Goal: Information Seeking & Learning: Find specific fact

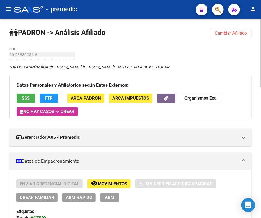
click at [226, 29] on button "Cambiar Afiliado" at bounding box center [231, 33] width 42 height 10
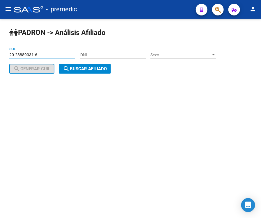
drag, startPoint x: 45, startPoint y: 55, endPoint x: 11, endPoint y: 49, distance: 34.9
click at [11, 49] on div "20-28889031-6 CUIL" at bounding box center [42, 53] width 66 height 12
paste input "2-04067097-9"
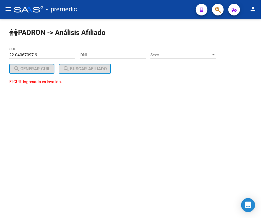
click at [40, 56] on input "22-04067097-9" at bounding box center [42, 54] width 66 height 5
drag, startPoint x: 40, startPoint y: 54, endPoint x: -19, endPoint y: 46, distance: 59.2
click at [0, 46] on html "menu - premedic person Firma Express Inicio Instructivos Contacto OS Reportes P…" at bounding box center [130, 109] width 261 height 218
paste input "0-40670979-6"
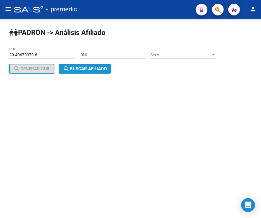
click at [89, 66] on span "search Buscar afiliado" at bounding box center [85, 68] width 44 height 5
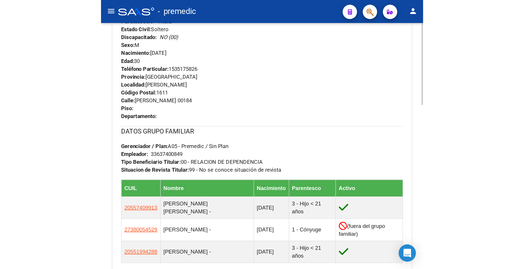
scroll to position [291, 0]
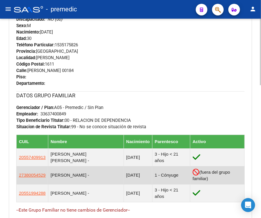
click at [89, 173] on td "[PERSON_NAME] -" at bounding box center [86, 175] width 76 height 18
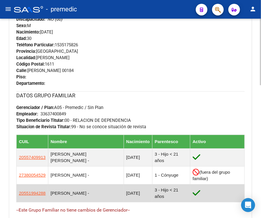
click at [94, 185] on table "CUIL Nombre Nacimiento Parentesco Activo 20557409913 [PERSON_NAME] [PERSON_NAME…" at bounding box center [130, 169] width 229 height 68
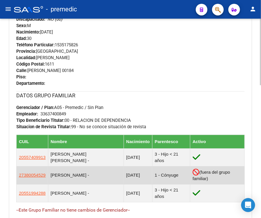
click at [29, 172] on td "27380054529" at bounding box center [33, 175] width 32 height 18
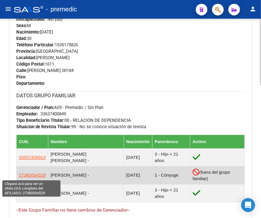
click at [29, 176] on span "27380054529" at bounding box center [32, 174] width 27 height 5
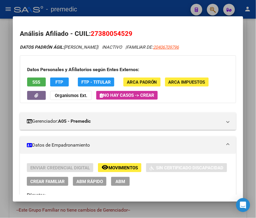
drag, startPoint x: 191, startPoint y: 48, endPoint x: 233, endPoint y: 48, distance: 42.5
click at [233, 48] on mat-dialog-content "Análisis Afiliado - CUIL: 27380054529 DATOS PADRÓN ÁGIL: [PERSON_NAME] | INACTI…" at bounding box center [128, 108] width 230 height 171
copy span "20406709796"
click at [254, 29] on div at bounding box center [128, 109] width 256 height 218
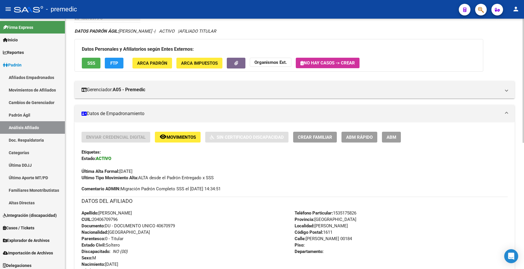
scroll to position [0, 0]
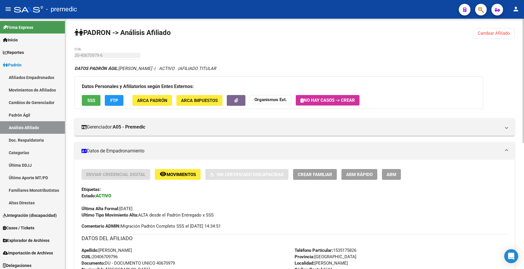
click at [261, 37] on button "Cambiar Afiliado" at bounding box center [494, 33] width 42 height 10
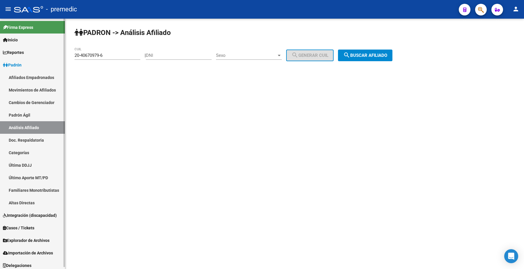
drag, startPoint x: 66, startPoint y: 56, endPoint x: 50, endPoint y: 58, distance: 15.6
click at [49, 57] on mat-sidenav-container "Firma Express Inicio Instructivos Contacto OS Reportes Padrón Traspasos x O.S. …" at bounding box center [262, 144] width 524 height 250
paste input
type input "20-40670979-6"
click at [261, 53] on span "search Buscar afiliado" at bounding box center [365, 55] width 44 height 5
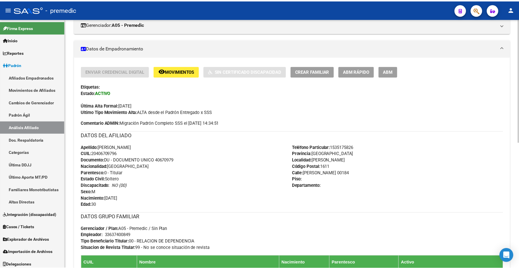
scroll to position [218, 0]
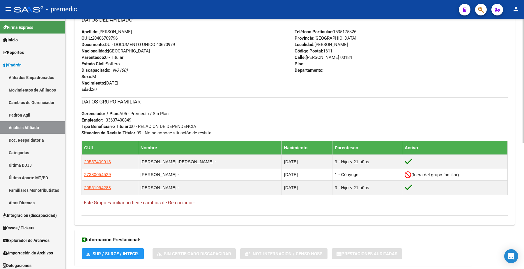
drag, startPoint x: 112, startPoint y: 176, endPoint x: 78, endPoint y: 174, distance: 33.5
click at [78, 174] on div "Enviar Credencial Digital remove_red_eye Movimientos Sin Certificado Discapacid…" at bounding box center [295, 86] width 440 height 270
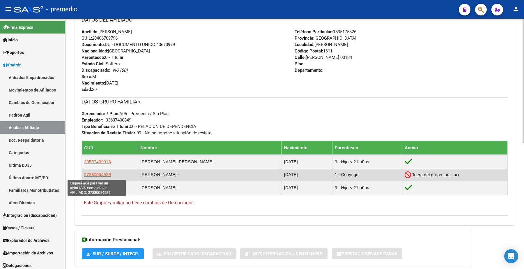
click at [102, 175] on span "27380054529" at bounding box center [97, 174] width 27 height 5
copy table "CUIL Nombre Nacimiento Parentesco Activo 20557409913 [PERSON_NAME] [PERSON_NAME…"
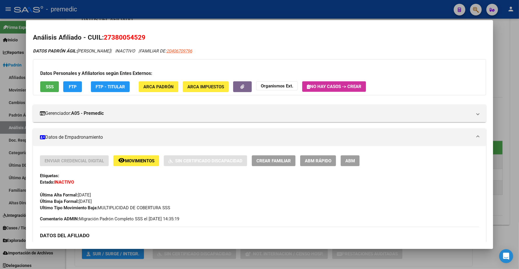
drag, startPoint x: 135, startPoint y: 37, endPoint x: 101, endPoint y: 37, distance: 34.4
click at [101, 37] on h2 "Análisis Afiliado - CUIL: 27380054529" at bounding box center [259, 38] width 453 height 10
copy span "27380054529"
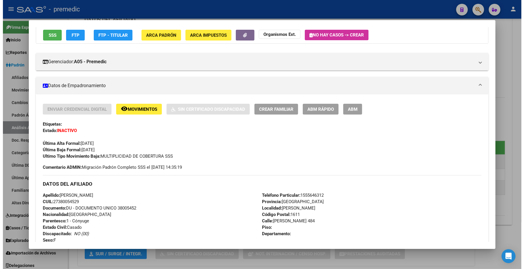
scroll to position [0, 0]
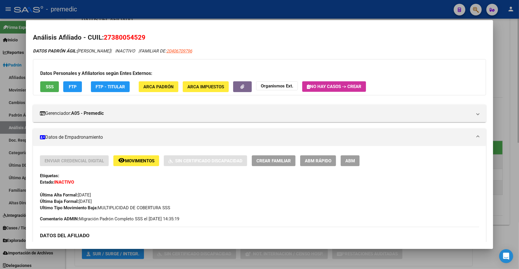
click at [261, 55] on div at bounding box center [259, 134] width 519 height 269
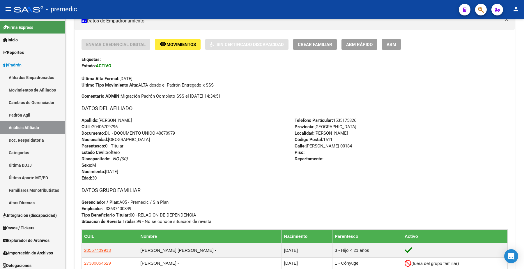
scroll to position [73, 0]
